Goal: Task Accomplishment & Management: Manage account settings

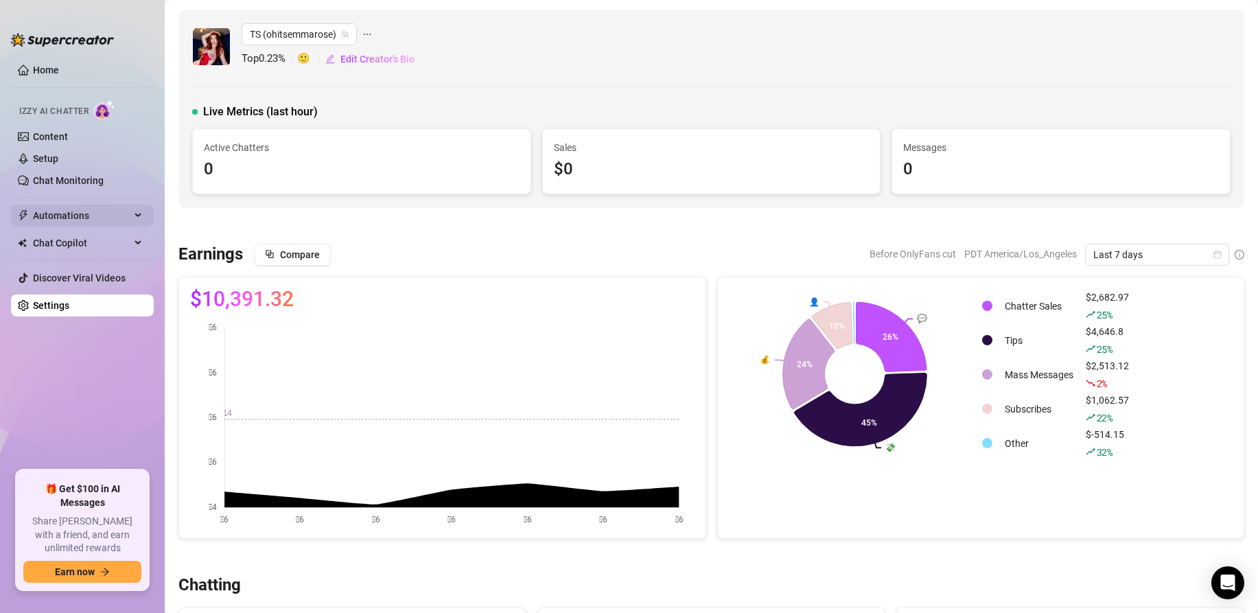
click at [76, 214] on span "Automations" at bounding box center [81, 216] width 97 height 22
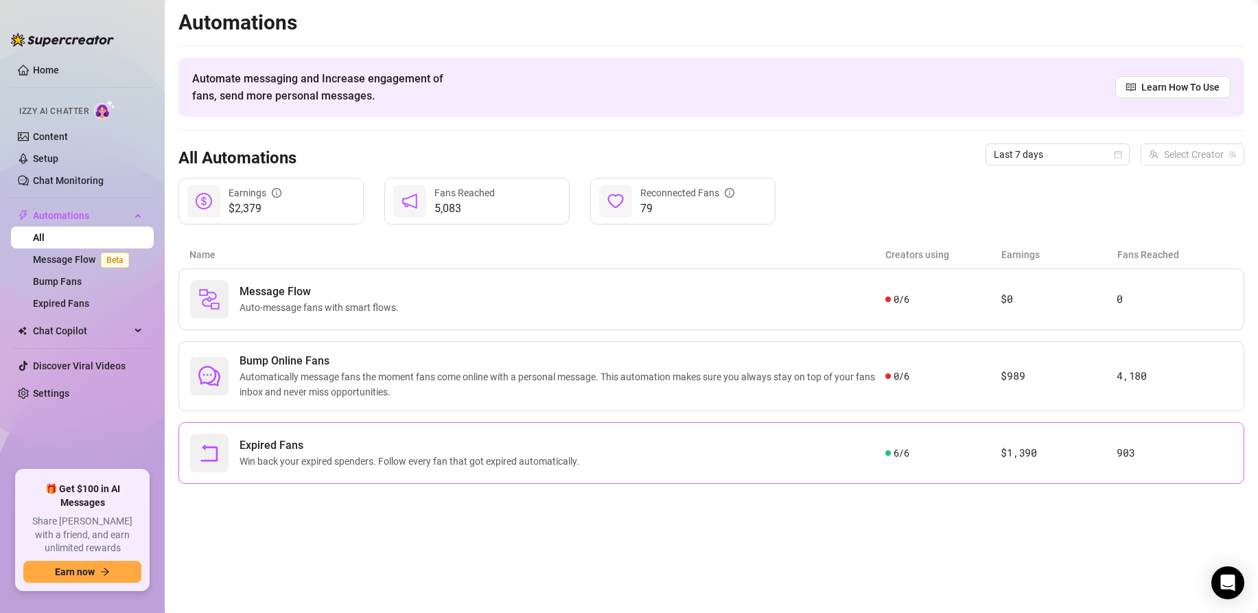
click at [275, 450] on span "Expired Fans" at bounding box center [412, 445] width 345 height 16
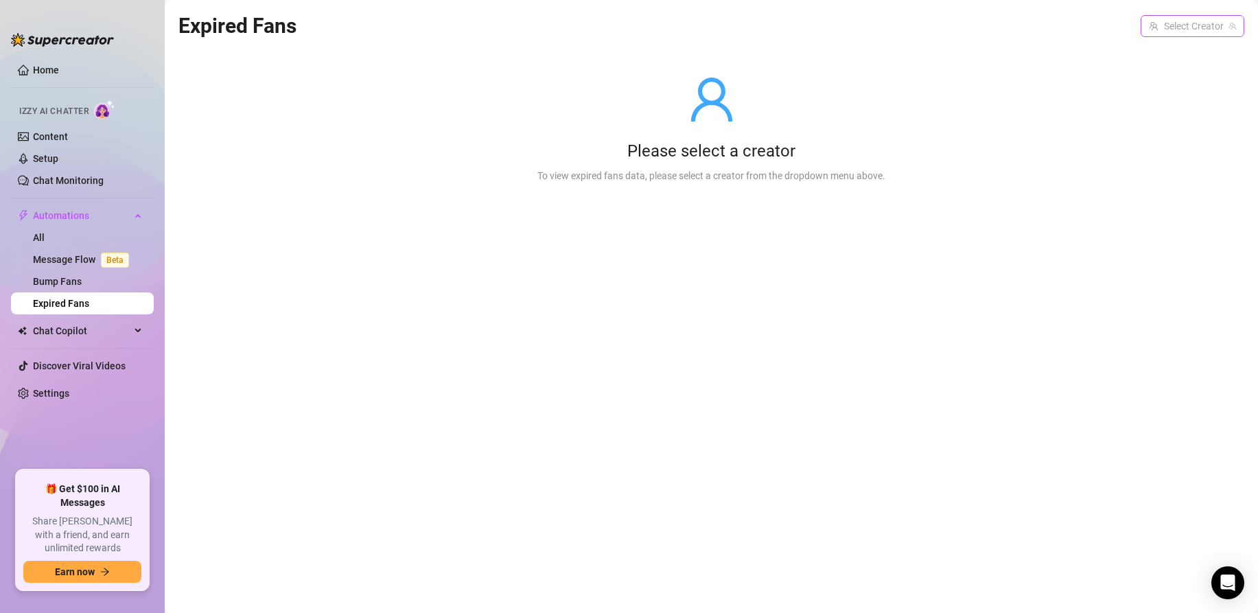
click at [1165, 21] on input "search" at bounding box center [1186, 26] width 75 height 21
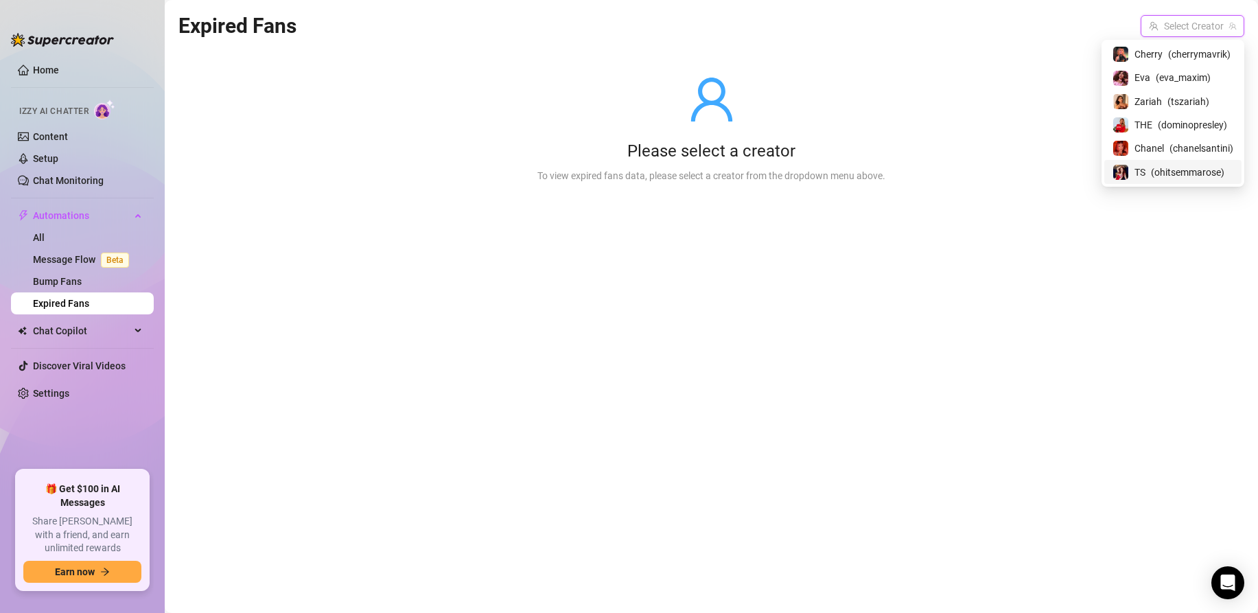
click at [1153, 169] on span "( ohitsemmarose )" at bounding box center [1187, 172] width 73 height 15
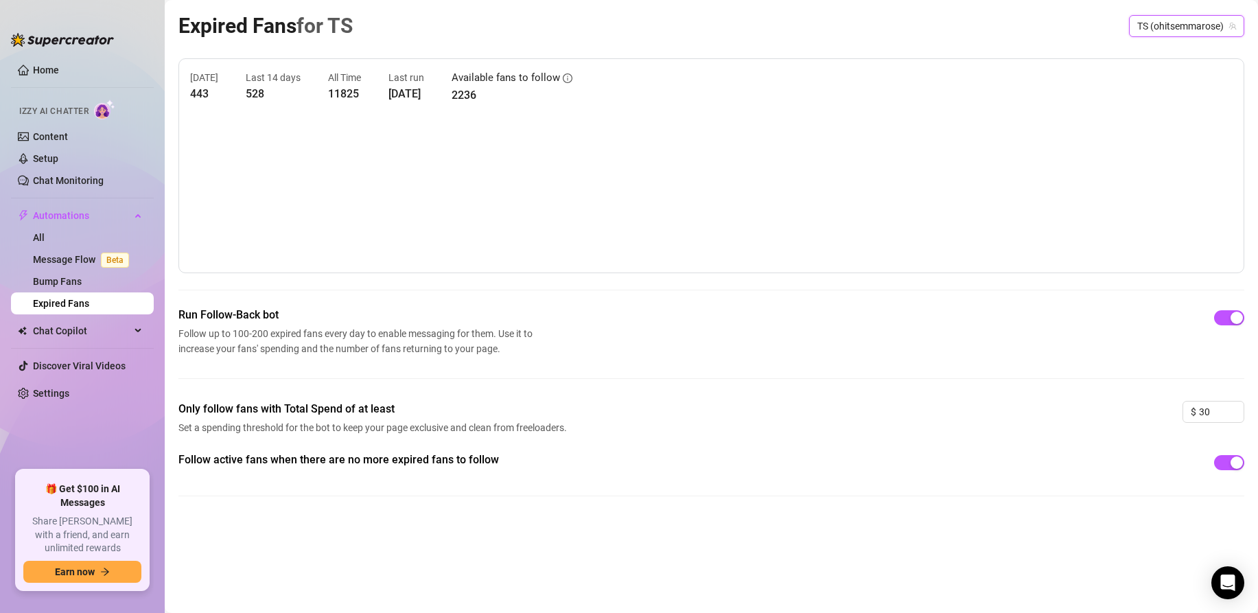
click at [1187, 27] on span "TS (ohitsemmarose)" at bounding box center [1187, 26] width 99 height 21
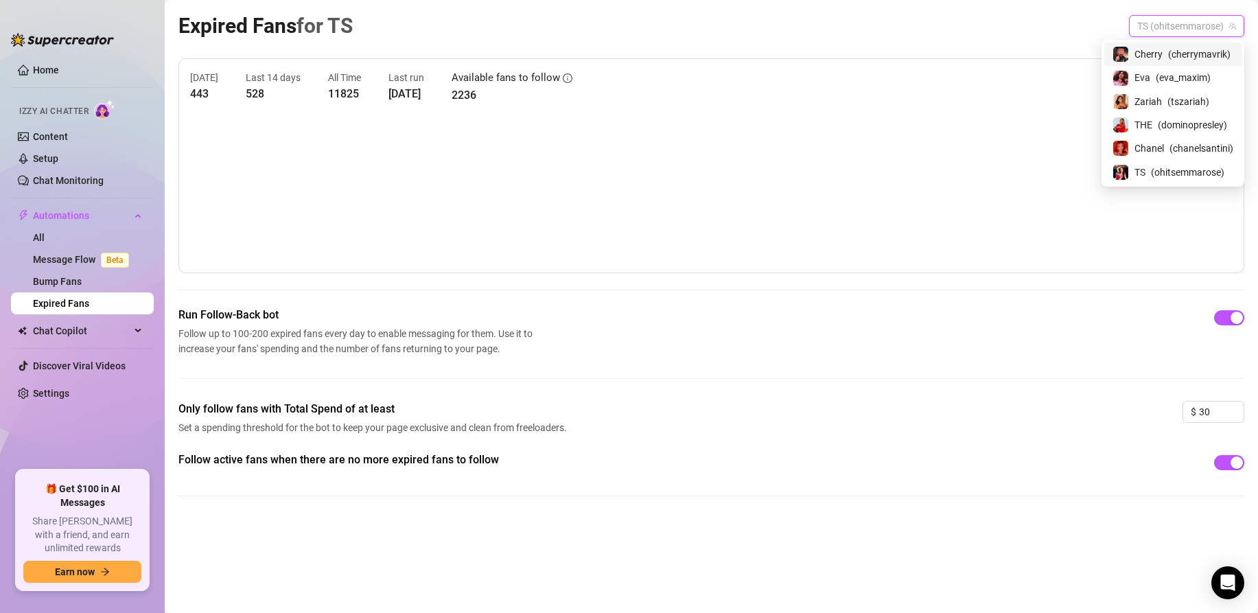
click at [1173, 54] on span "( cherrymavrik )" at bounding box center [1199, 54] width 62 height 15
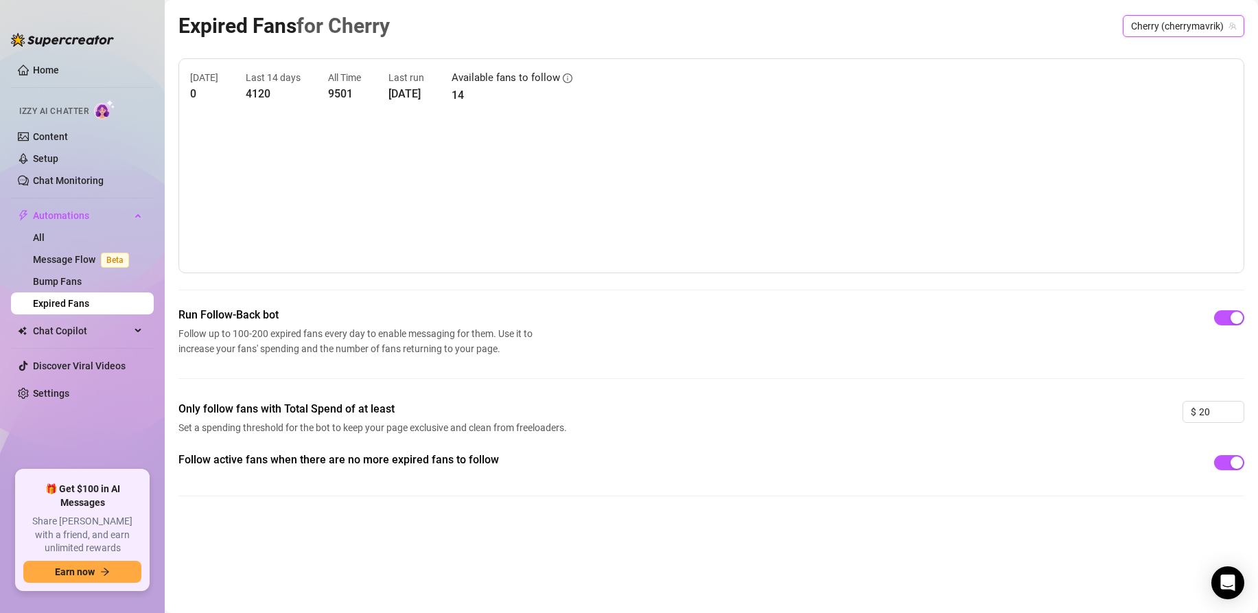
click at [1161, 23] on span "Cherry (cherrymavrik)" at bounding box center [1183, 26] width 105 height 21
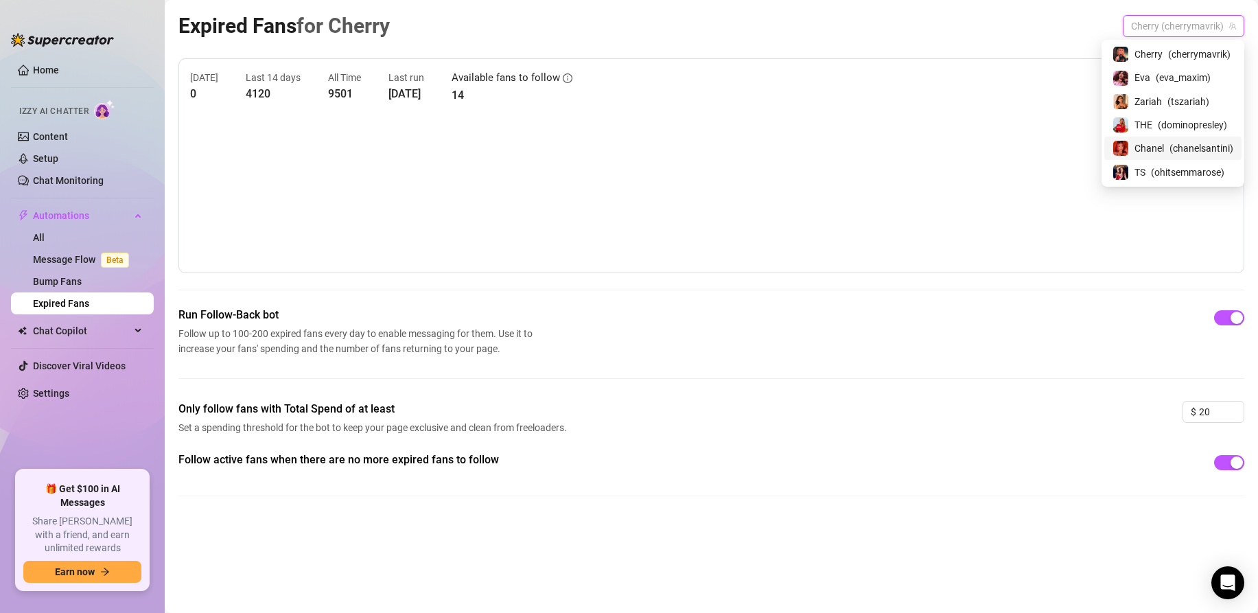
click at [1154, 153] on span "Chanel" at bounding box center [1150, 148] width 30 height 15
